Goal: Task Accomplishment & Management: Manage account settings

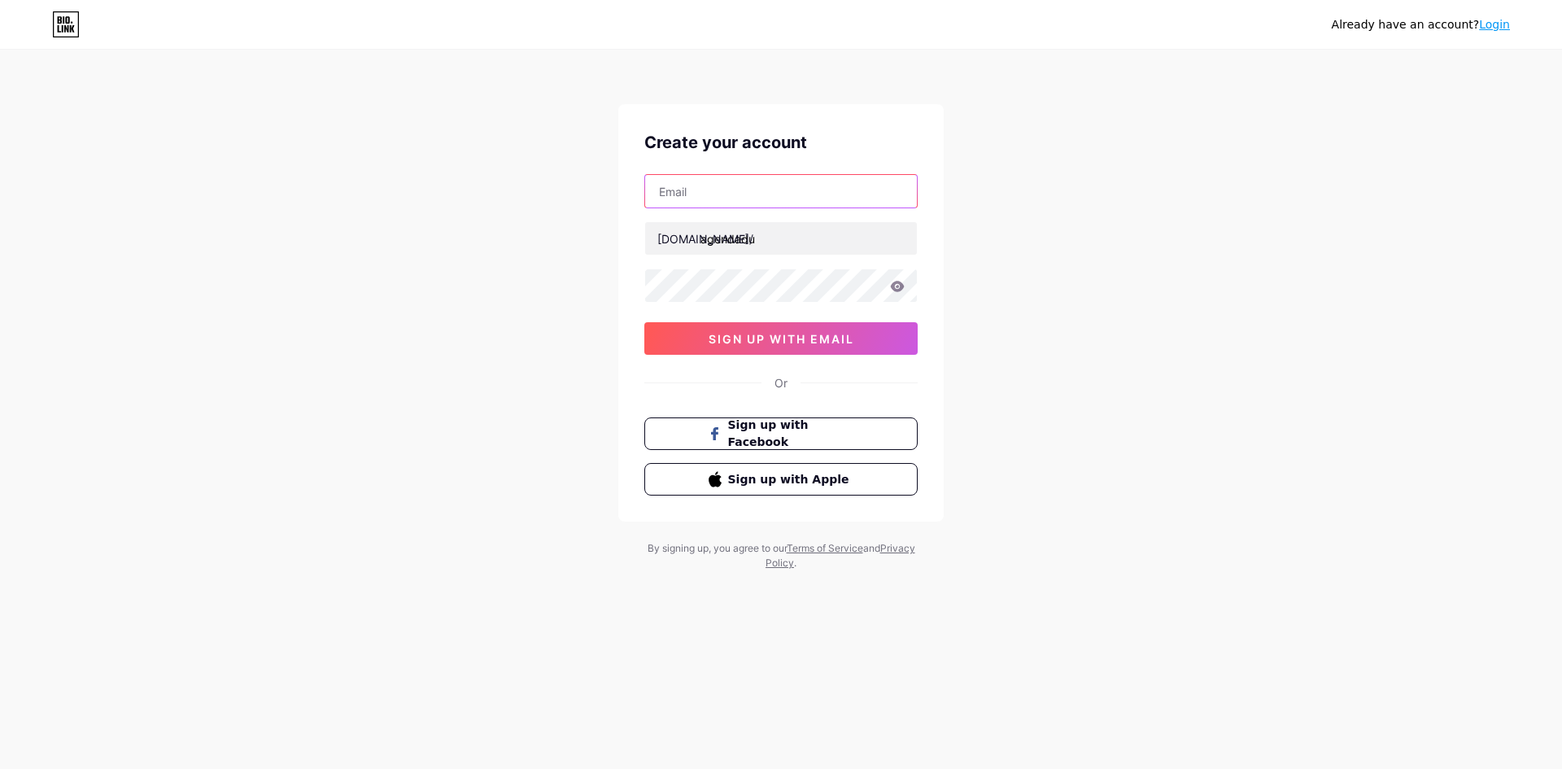
click at [771, 199] on input "text" at bounding box center [781, 191] width 272 height 33
type input "[EMAIL_ADDRESS][DOMAIN_NAME]"
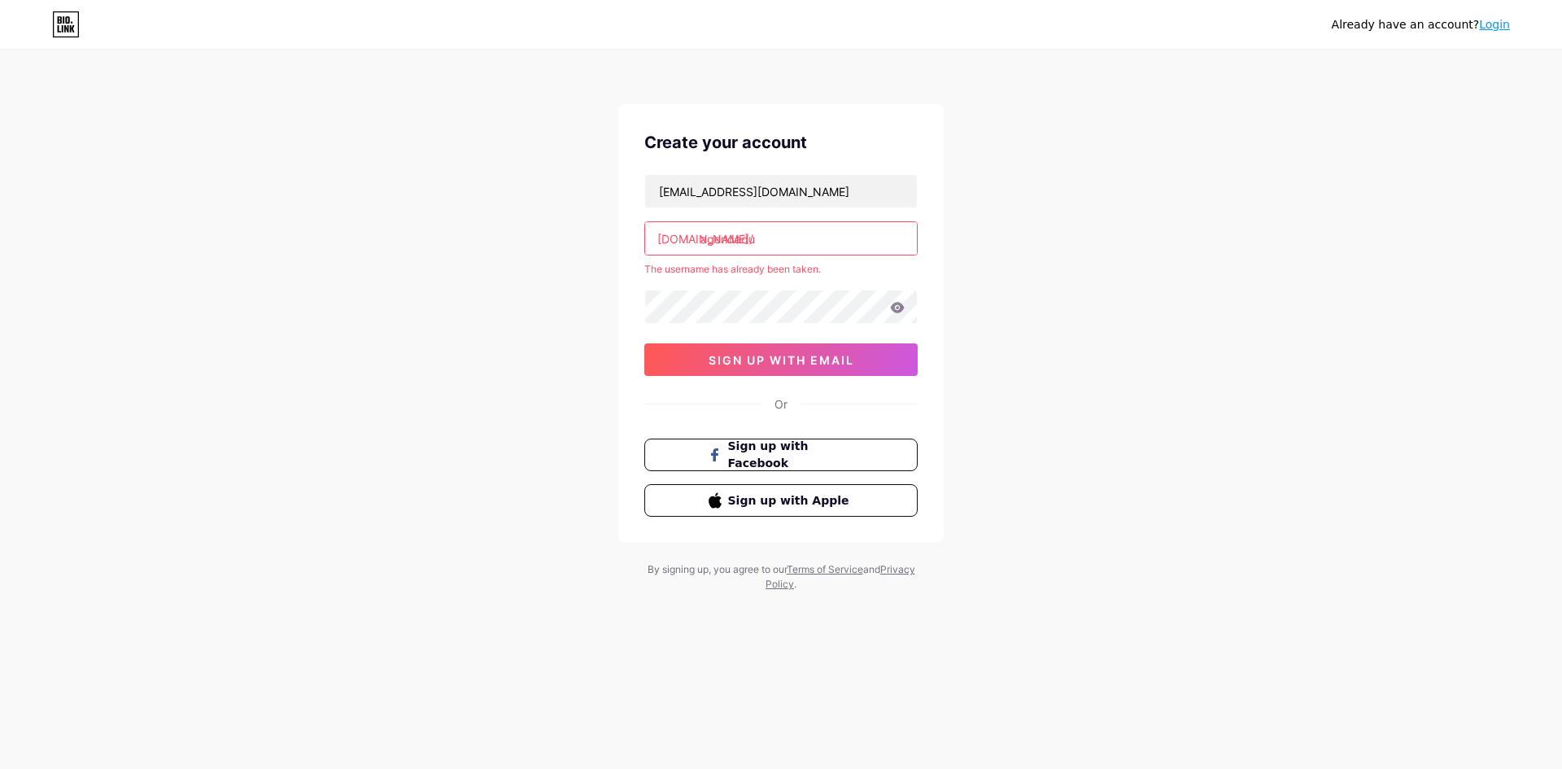
click at [784, 238] on input "agendadu" at bounding box center [781, 238] width 272 height 33
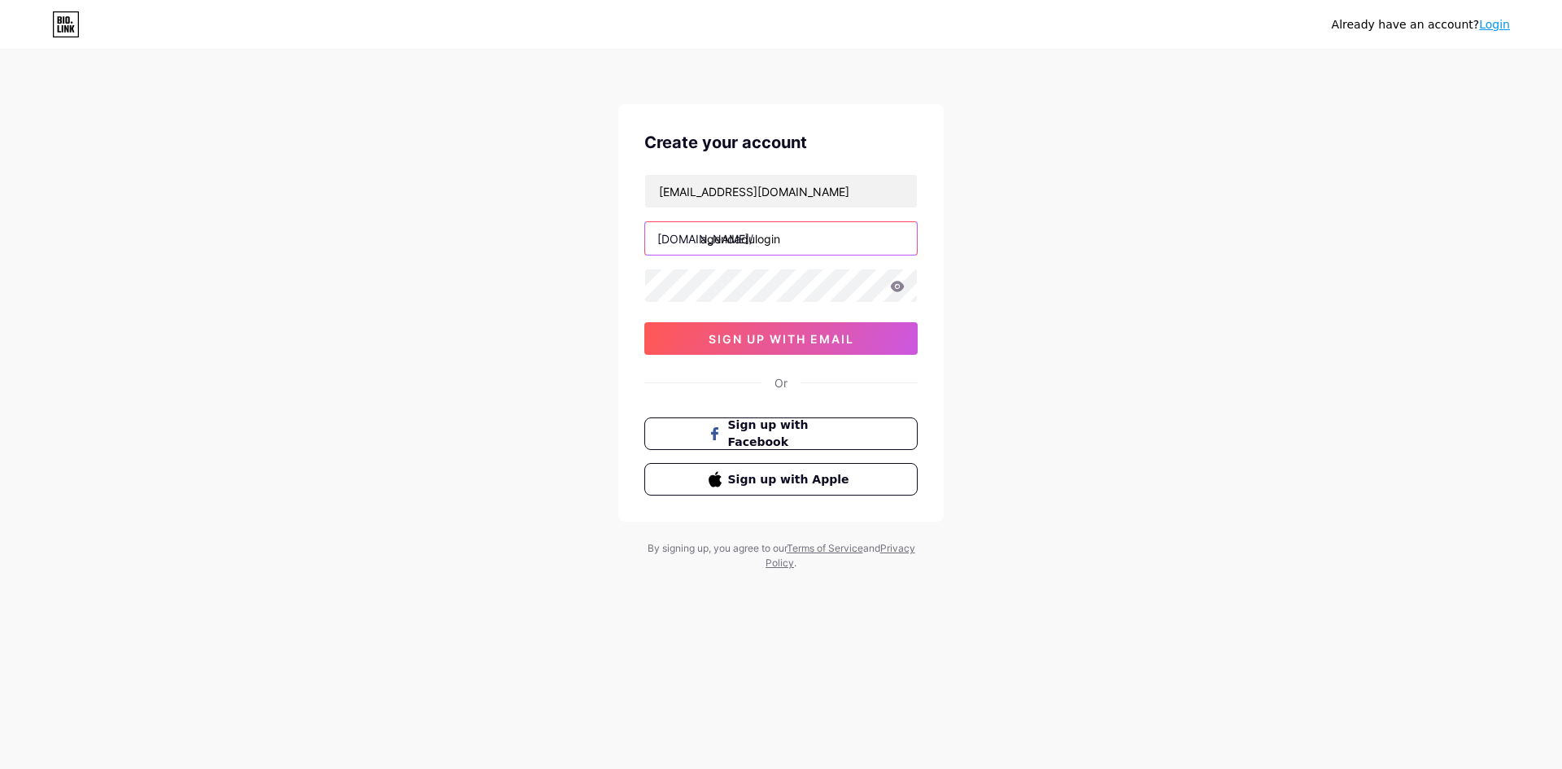
type input "agendadulogin"
click at [814, 332] on span "sign up with email" at bounding box center [782, 339] width 146 height 14
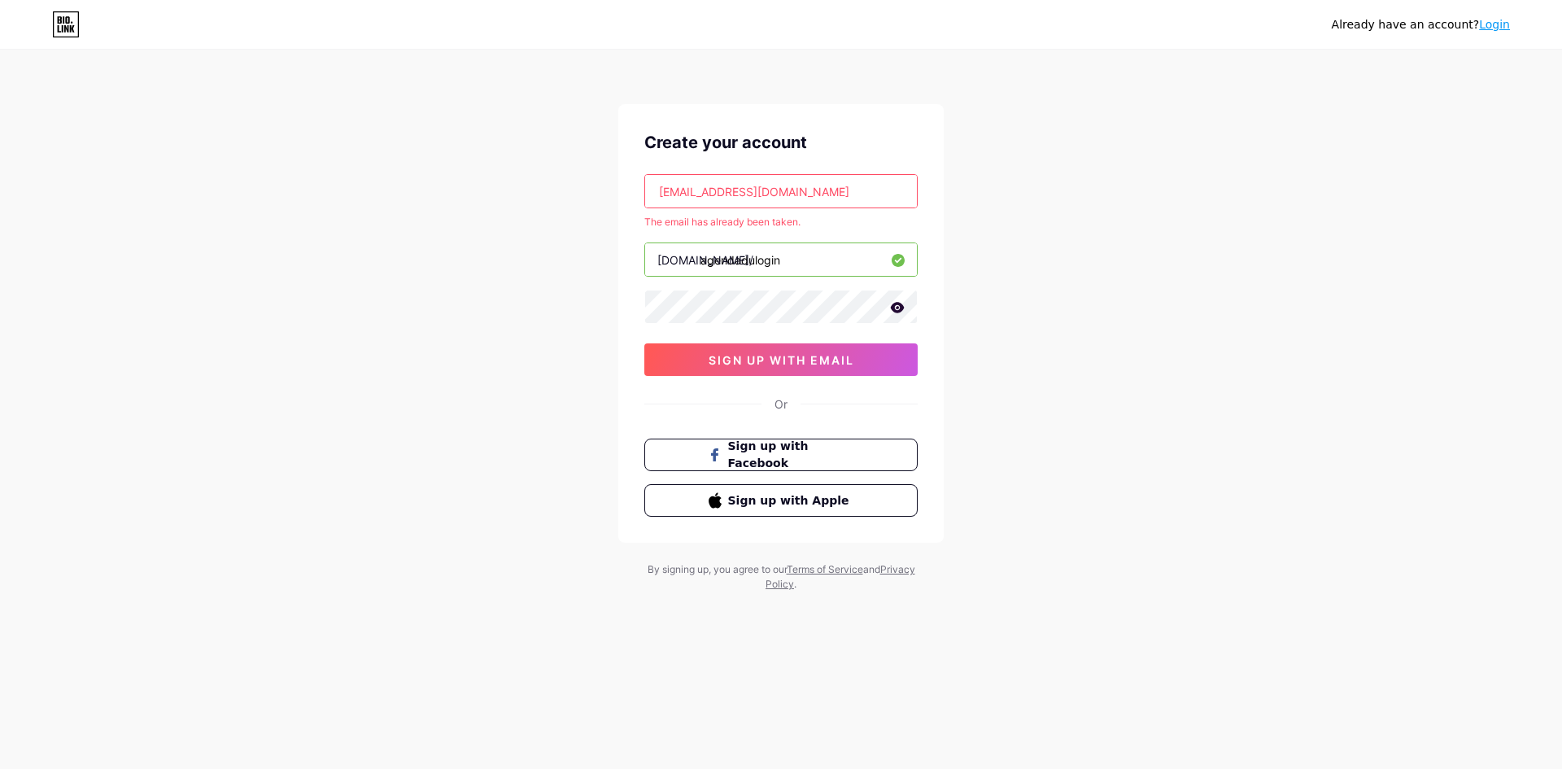
click at [1504, 28] on link "Login" at bounding box center [1494, 24] width 31 height 13
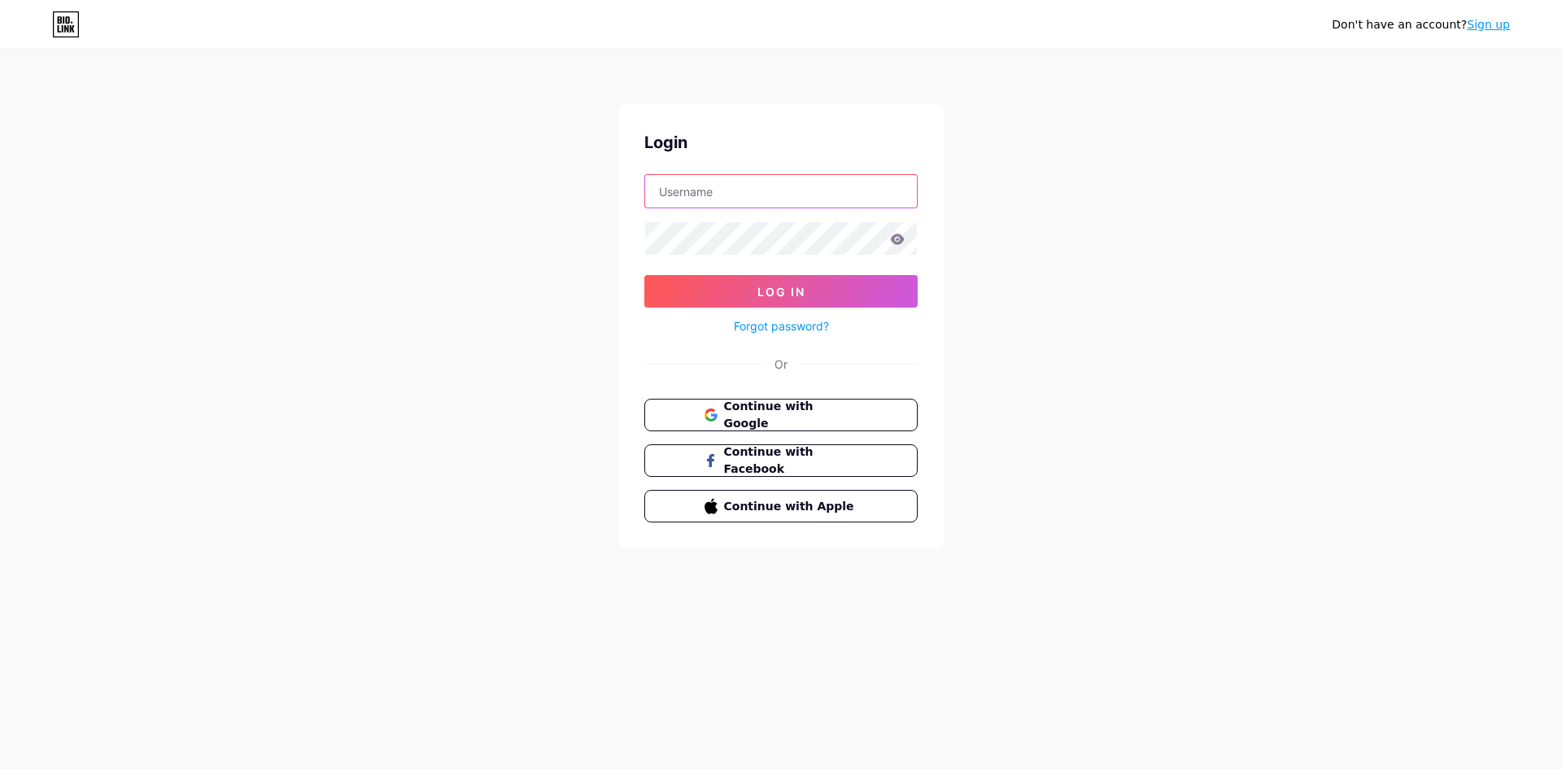
click at [696, 203] on input "text" at bounding box center [781, 191] width 272 height 33
type input "[EMAIL_ADDRESS][DOMAIN_NAME]"
click at [776, 406] on span "Continue with Google" at bounding box center [790, 415] width 136 height 35
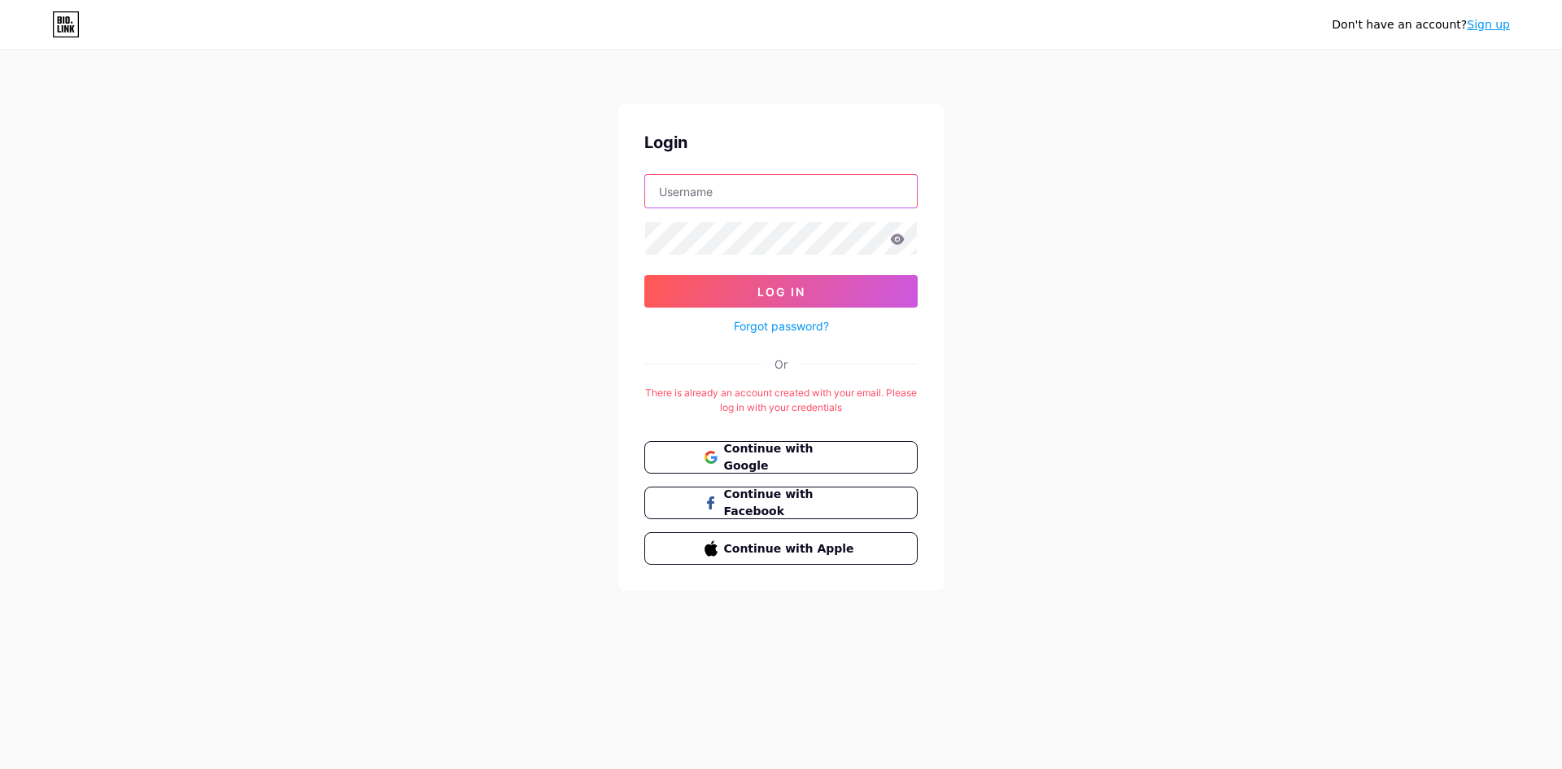
click at [752, 200] on input "text" at bounding box center [781, 191] width 272 height 33
type input "[EMAIL_ADDRESS][DOMAIN_NAME]"
click at [644, 275] on button "Log In" at bounding box center [780, 291] width 273 height 33
